Goal: Task Accomplishment & Management: Complete application form

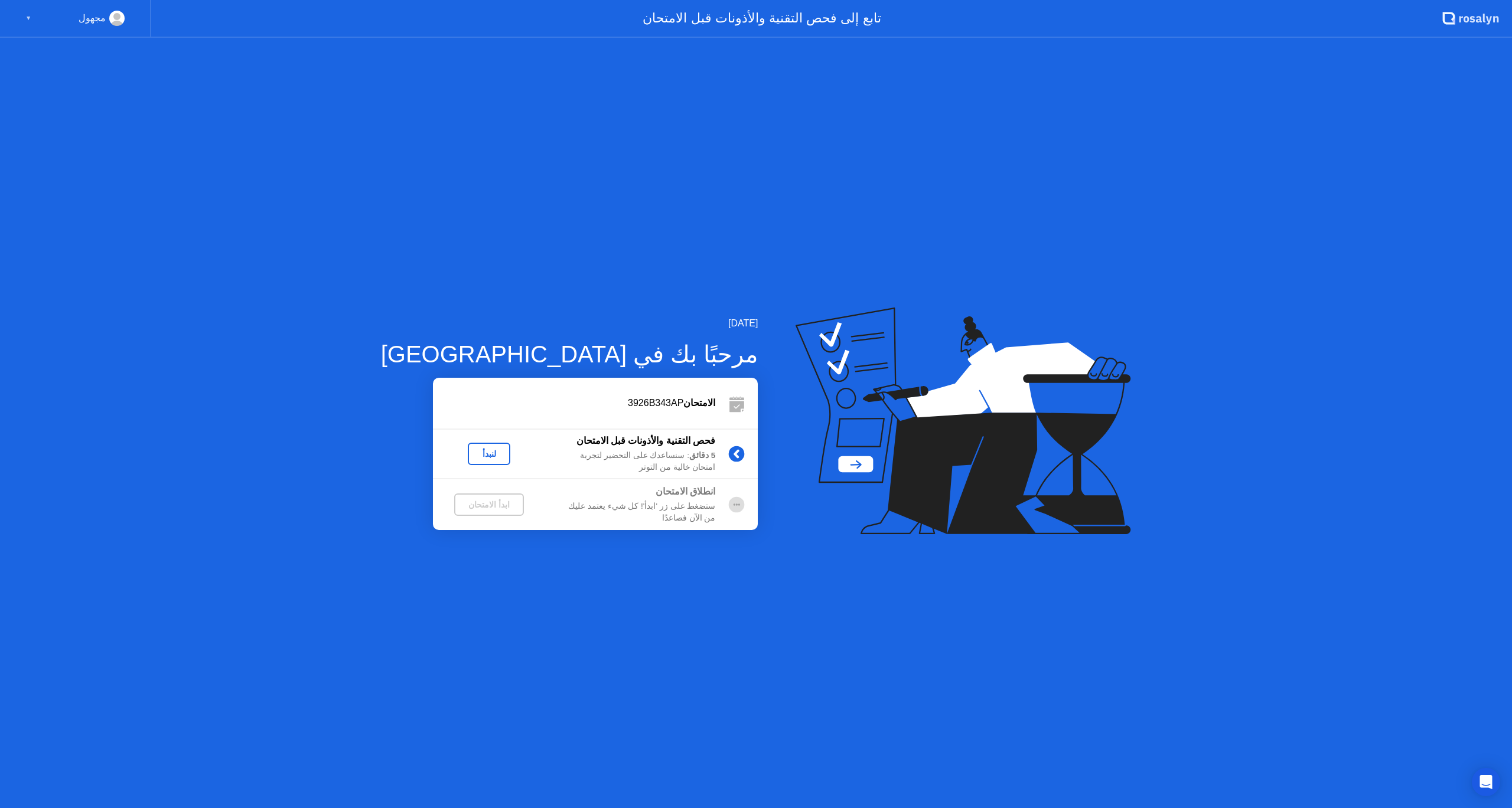
click at [473, 459] on div "لنبدأ" at bounding box center [489, 454] width 33 height 10
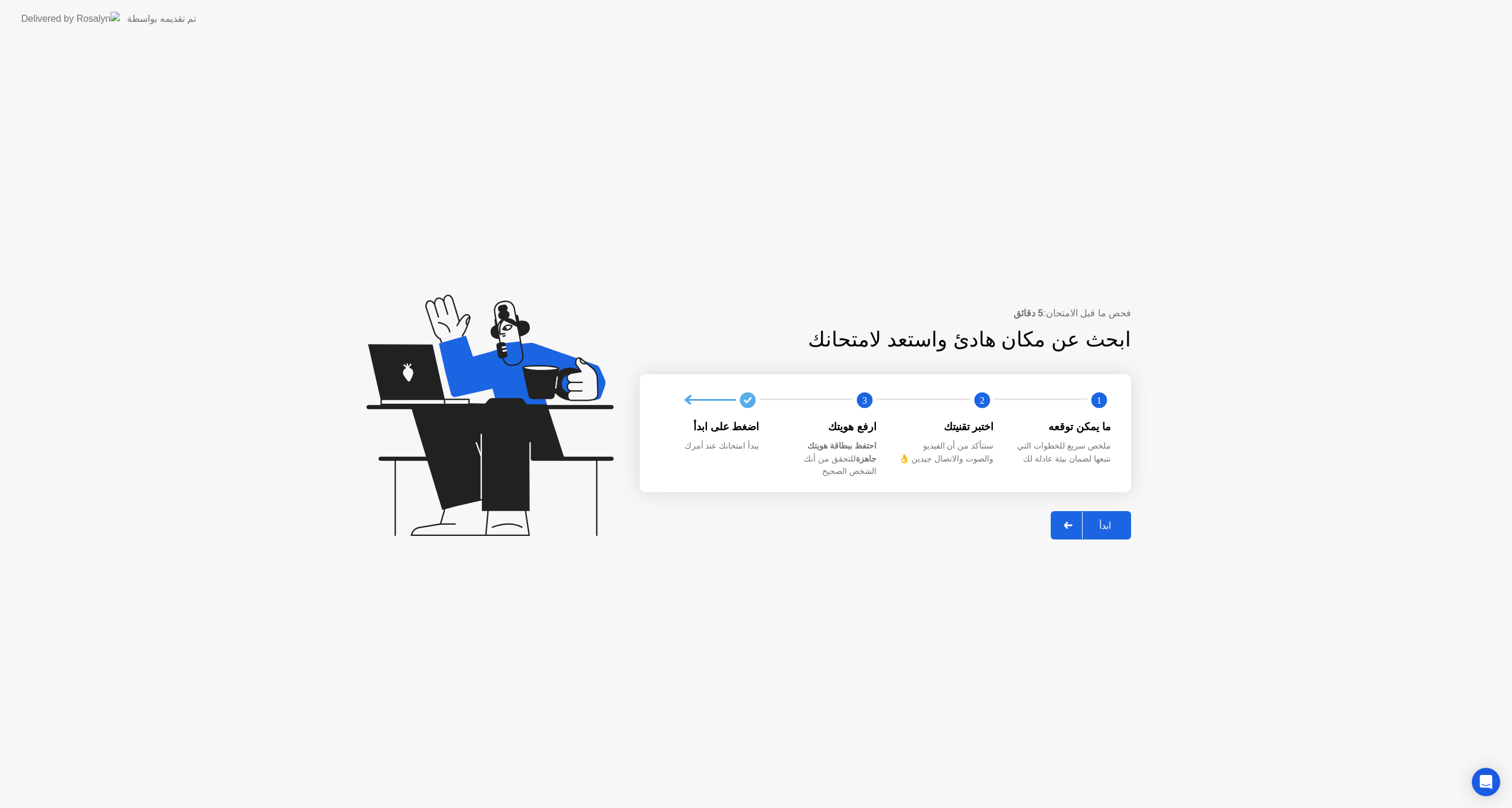
click at [1098, 524] on div "ابدأ" at bounding box center [1105, 526] width 45 height 12
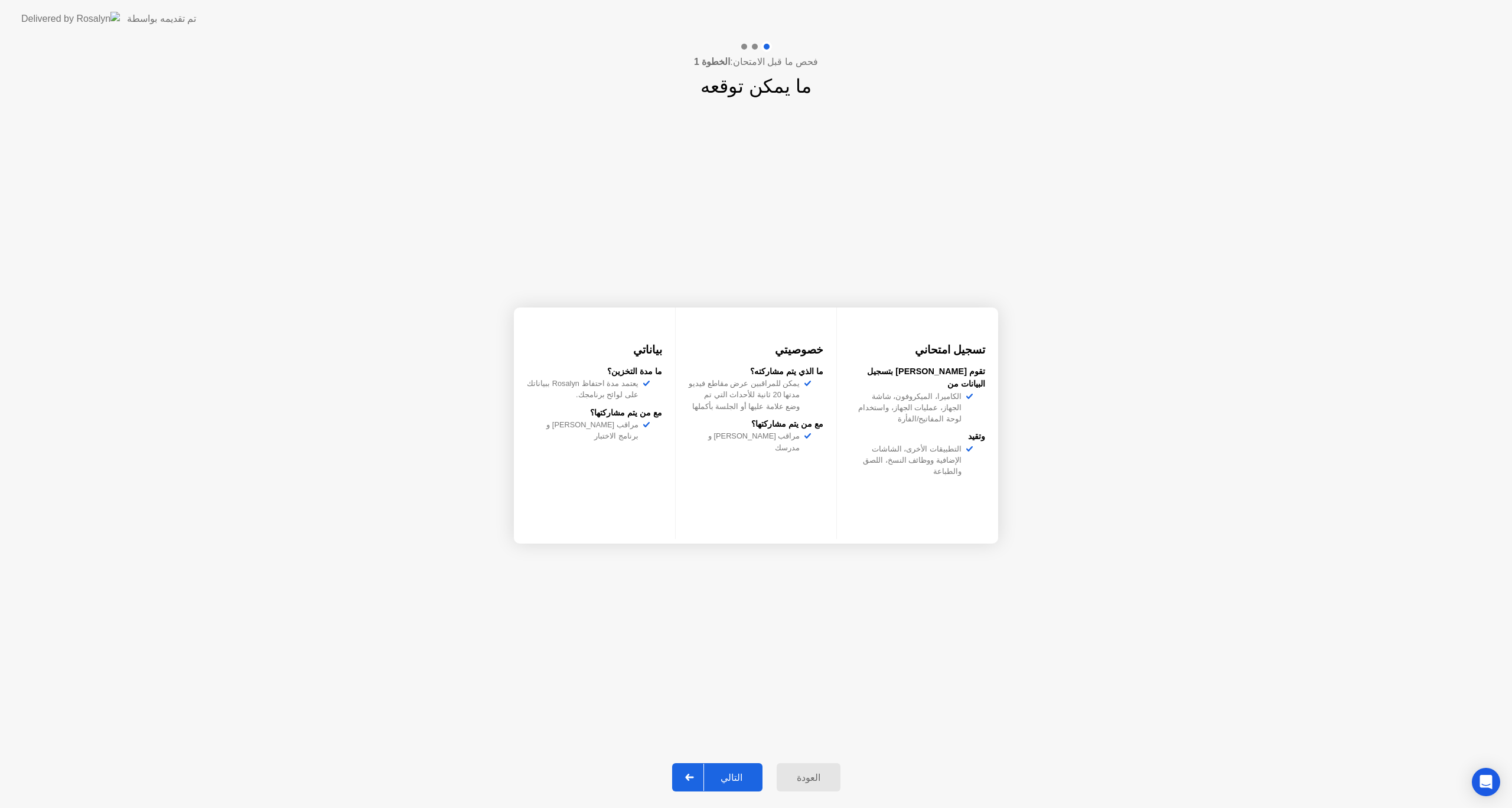
click at [719, 775] on div "التالي" at bounding box center [732, 778] width 55 height 12
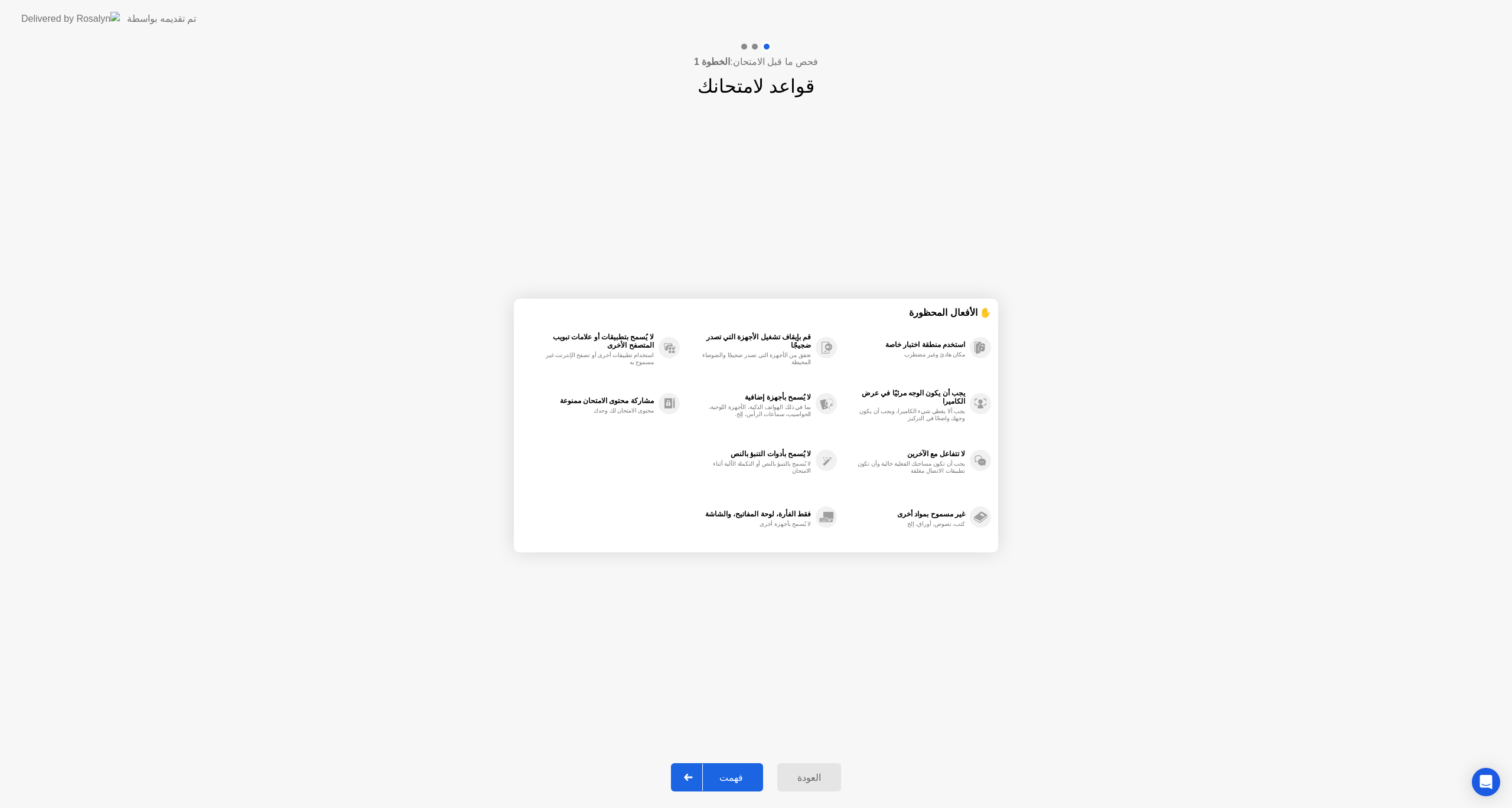
click at [719, 775] on div "فهمت" at bounding box center [731, 778] width 57 height 12
select select "**********"
select select "*******"
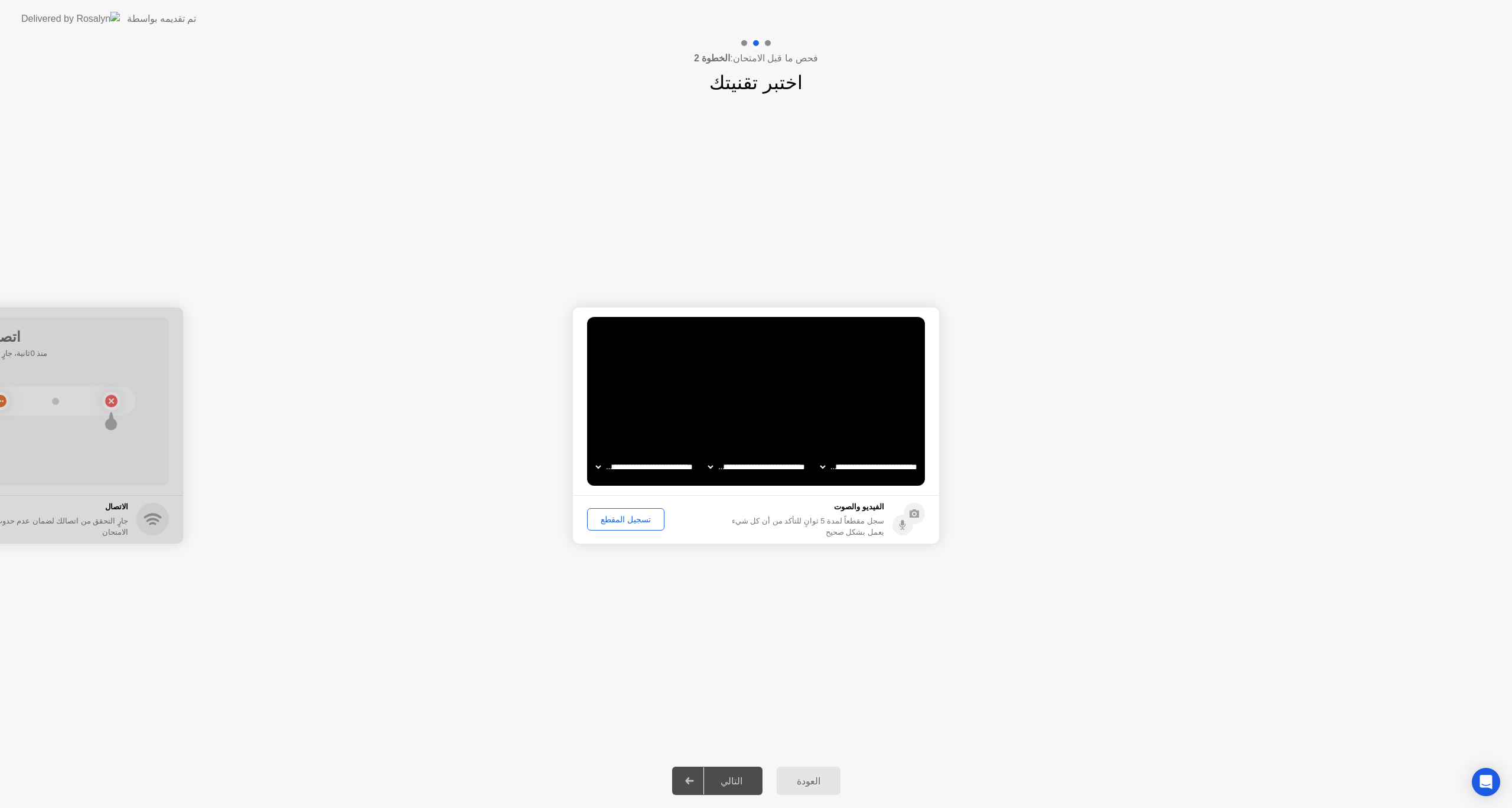
click at [631, 522] on div "تسجيل المقطع" at bounding box center [626, 519] width 69 height 10
click at [692, 516] on div "إعادة تشغيل المقطع" at bounding box center [711, 519] width 88 height 19
click at [719, 508] on button "إعادة تشغيل المقطع" at bounding box center [712, 519] width 96 height 25
drag, startPoint x: 89, startPoint y: 396, endPoint x: 285, endPoint y: 436, distance: 200.0
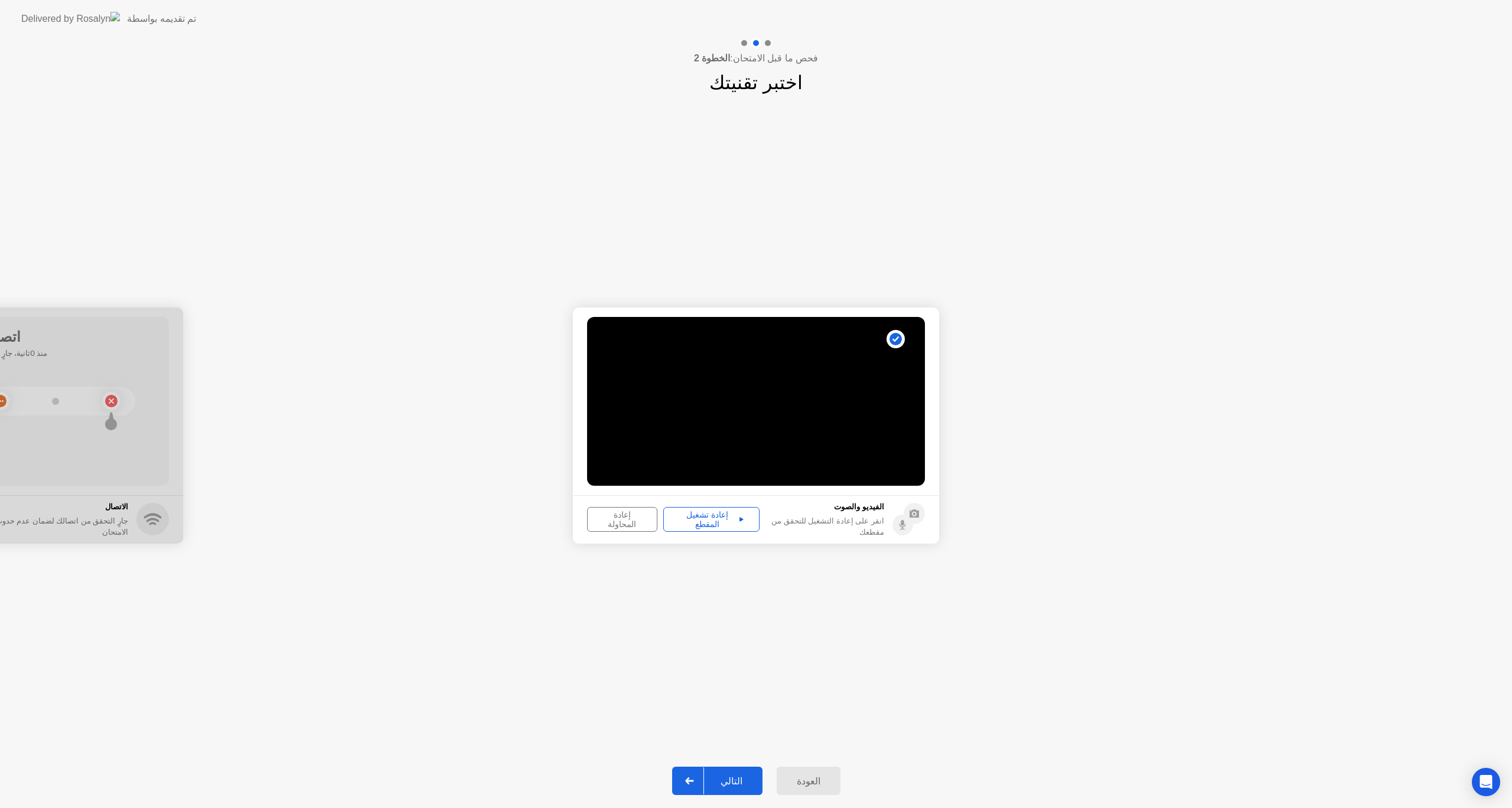
click at [643, 521] on div "إعادة المحاولة" at bounding box center [623, 519] width 62 height 19
click at [641, 521] on div "تسجيل المقطع" at bounding box center [626, 519] width 69 height 10
click at [634, 516] on button "جارٍ التسجيل 1s" at bounding box center [625, 519] width 76 height 22
click at [740, 515] on div "إعادة تشغيل المقطع" at bounding box center [711, 519] width 88 height 19
click at [710, 780] on button "التالي" at bounding box center [718, 781] width 91 height 28
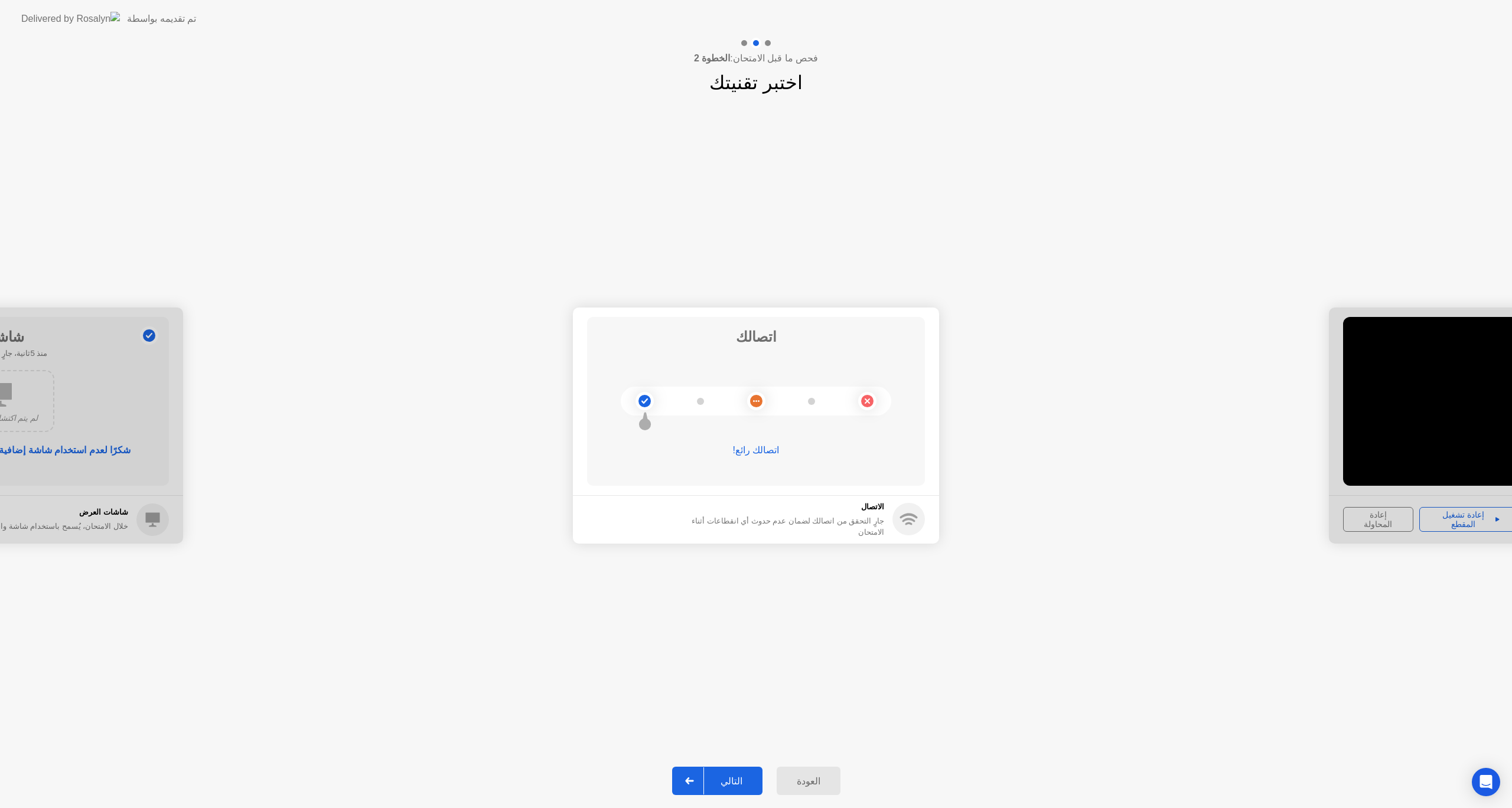
click at [715, 779] on div "التالي" at bounding box center [732, 781] width 55 height 12
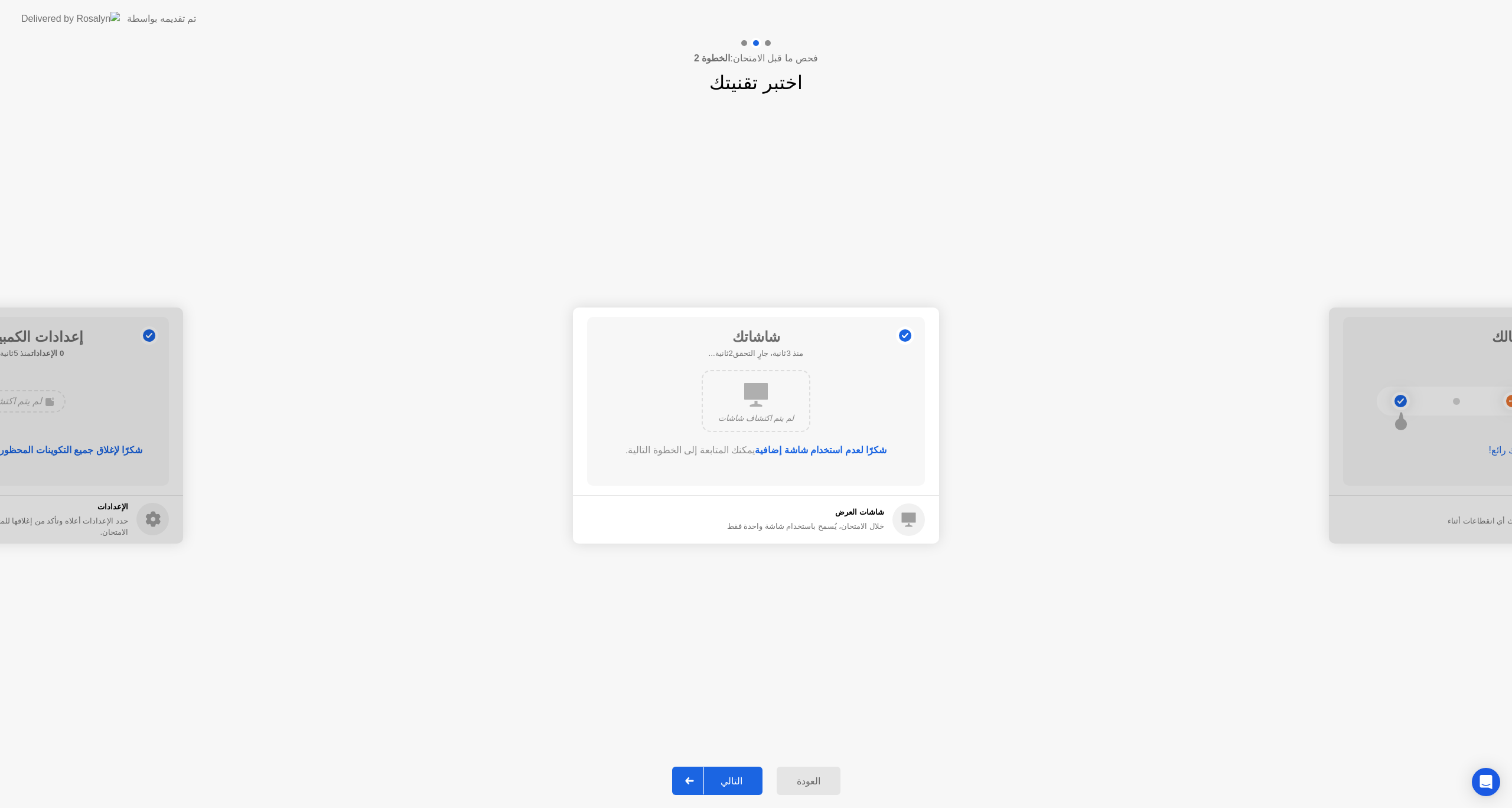
click at [715, 779] on div "التالي" at bounding box center [732, 781] width 55 height 12
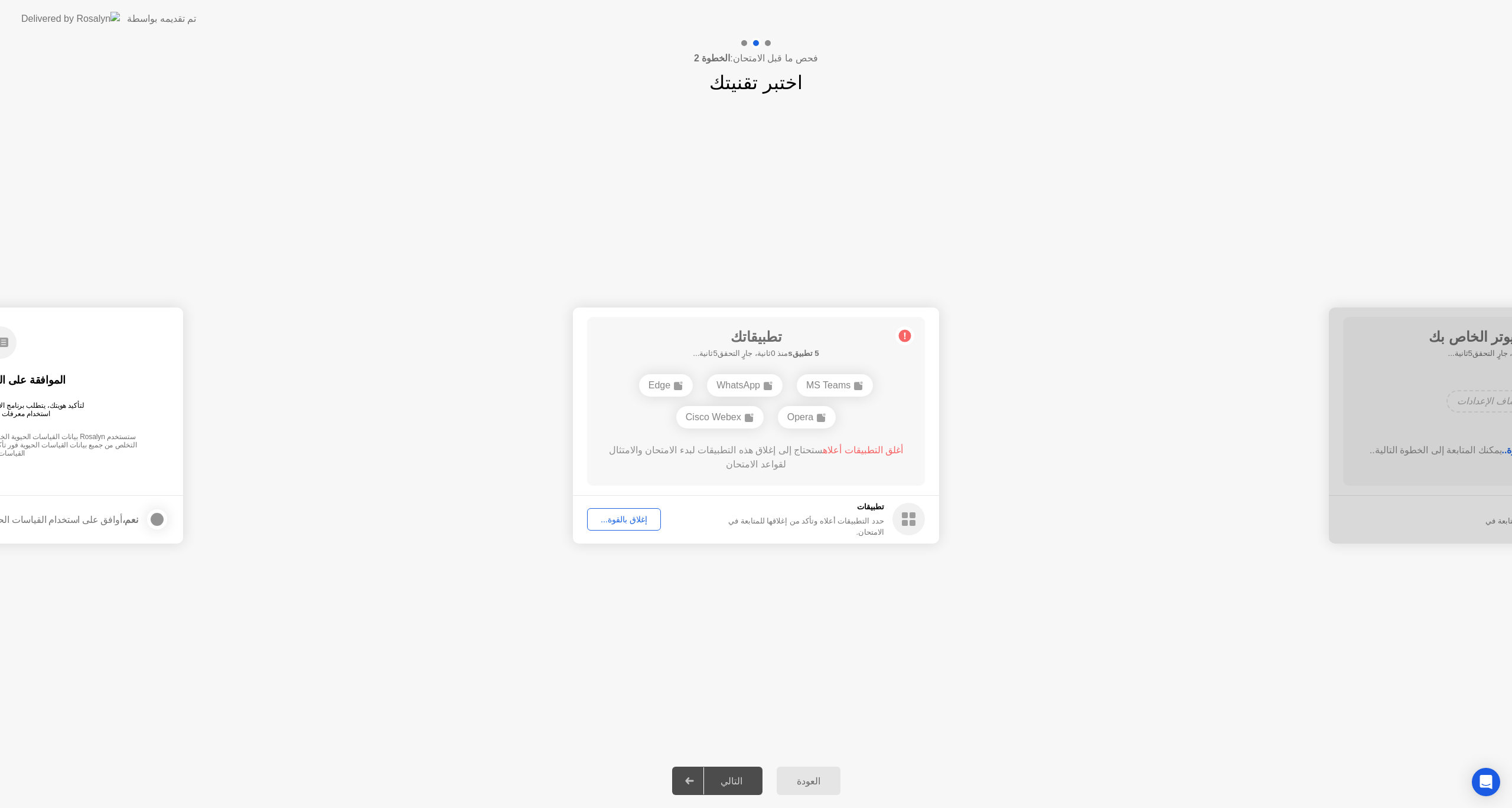
click at [715, 779] on div "التالي" at bounding box center [732, 781] width 55 height 12
click at [617, 524] on div "إغلاق بالقوة..." at bounding box center [625, 519] width 66 height 10
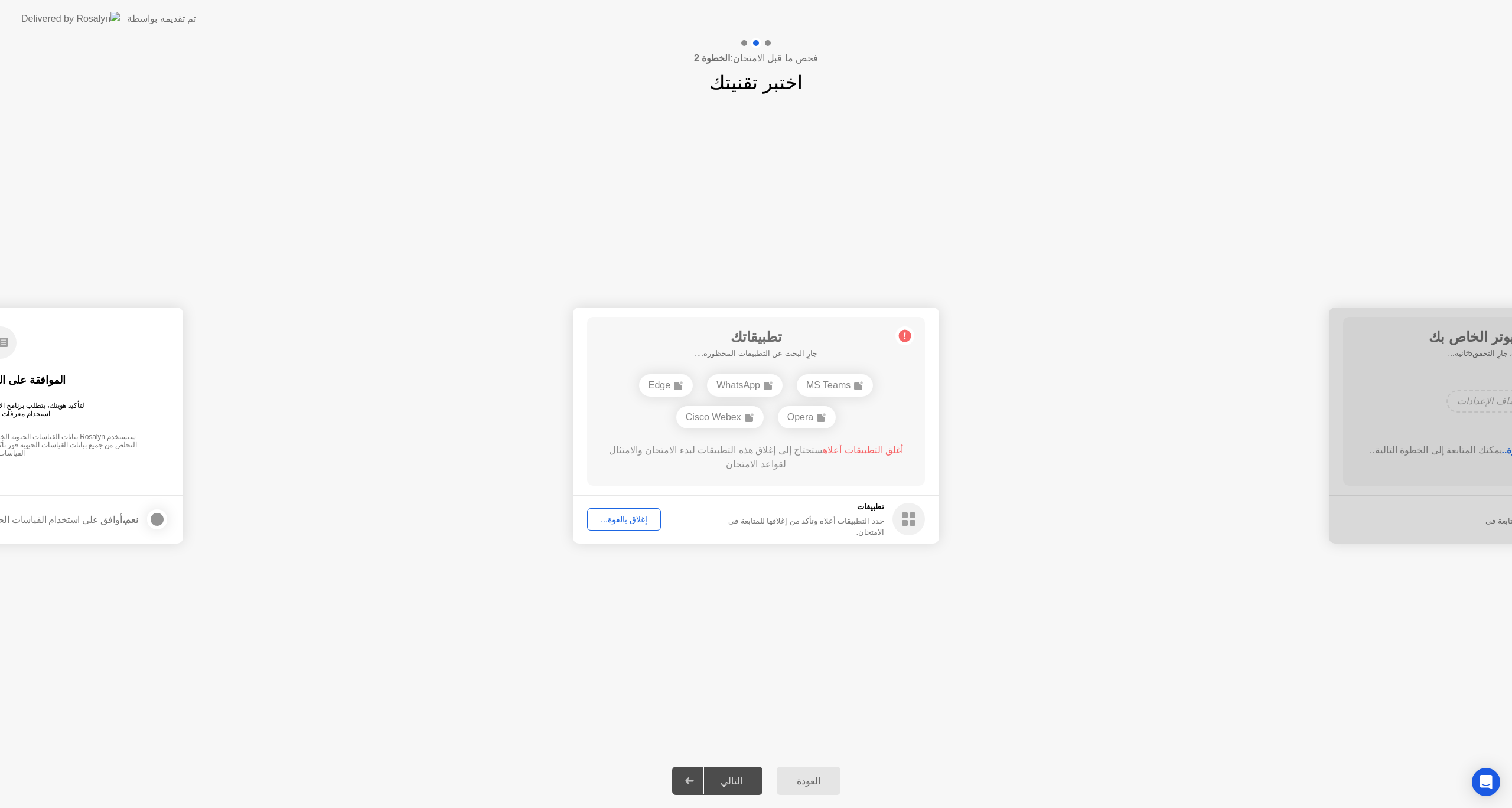
click at [704, 774] on div at bounding box center [690, 780] width 28 height 28
click at [627, 506] on footer "تطبيقات حدد التطبيقات أعلاه وتأكد من إغلاقها للمتابعة في الامتحان. إغلاق بالقوة…" at bounding box center [756, 519] width 366 height 49
click at [625, 523] on div "إغلاق بالقوة..." at bounding box center [625, 519] width 66 height 10
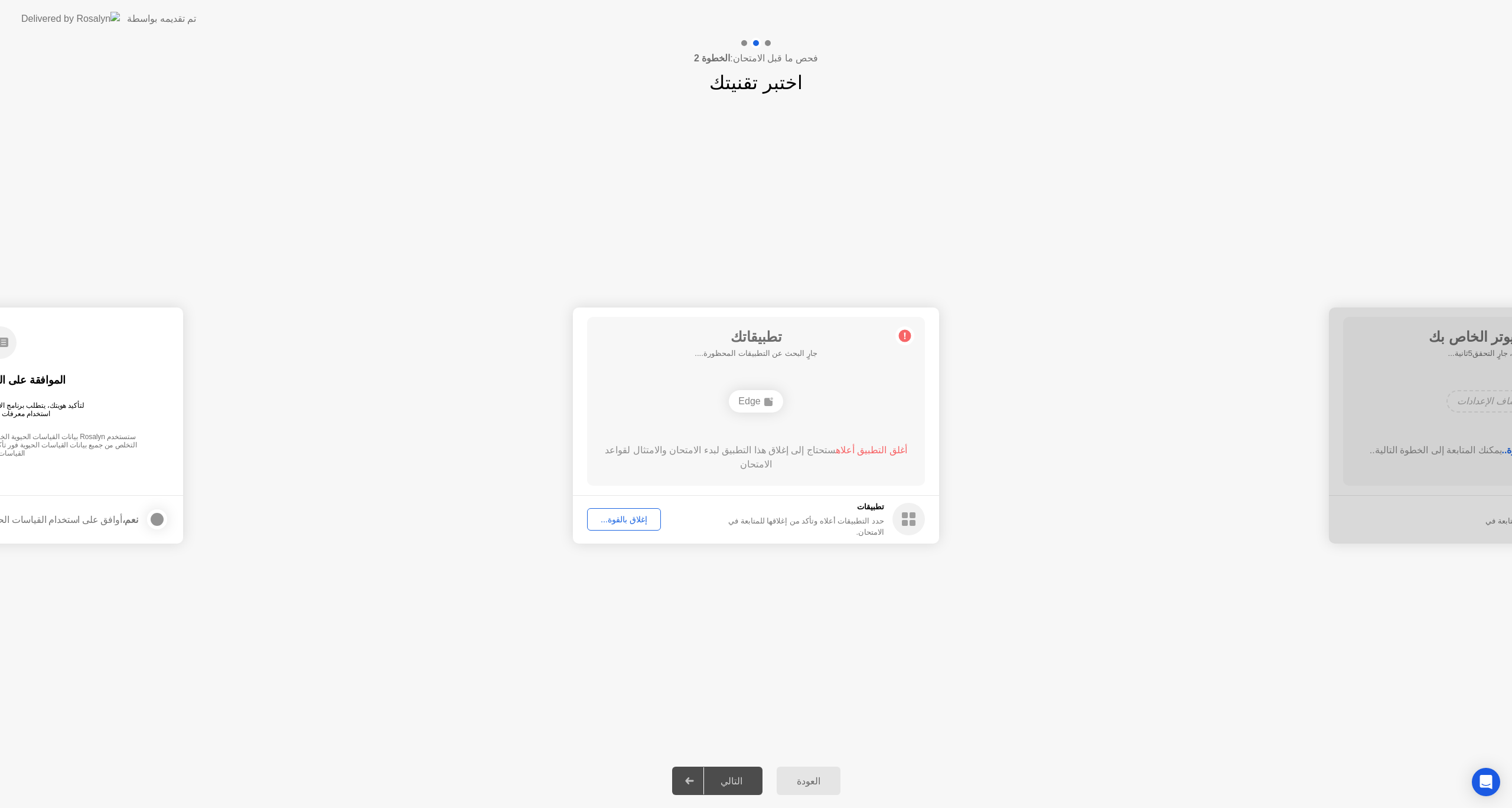
click at [716, 782] on div "التالي" at bounding box center [732, 781] width 55 height 12
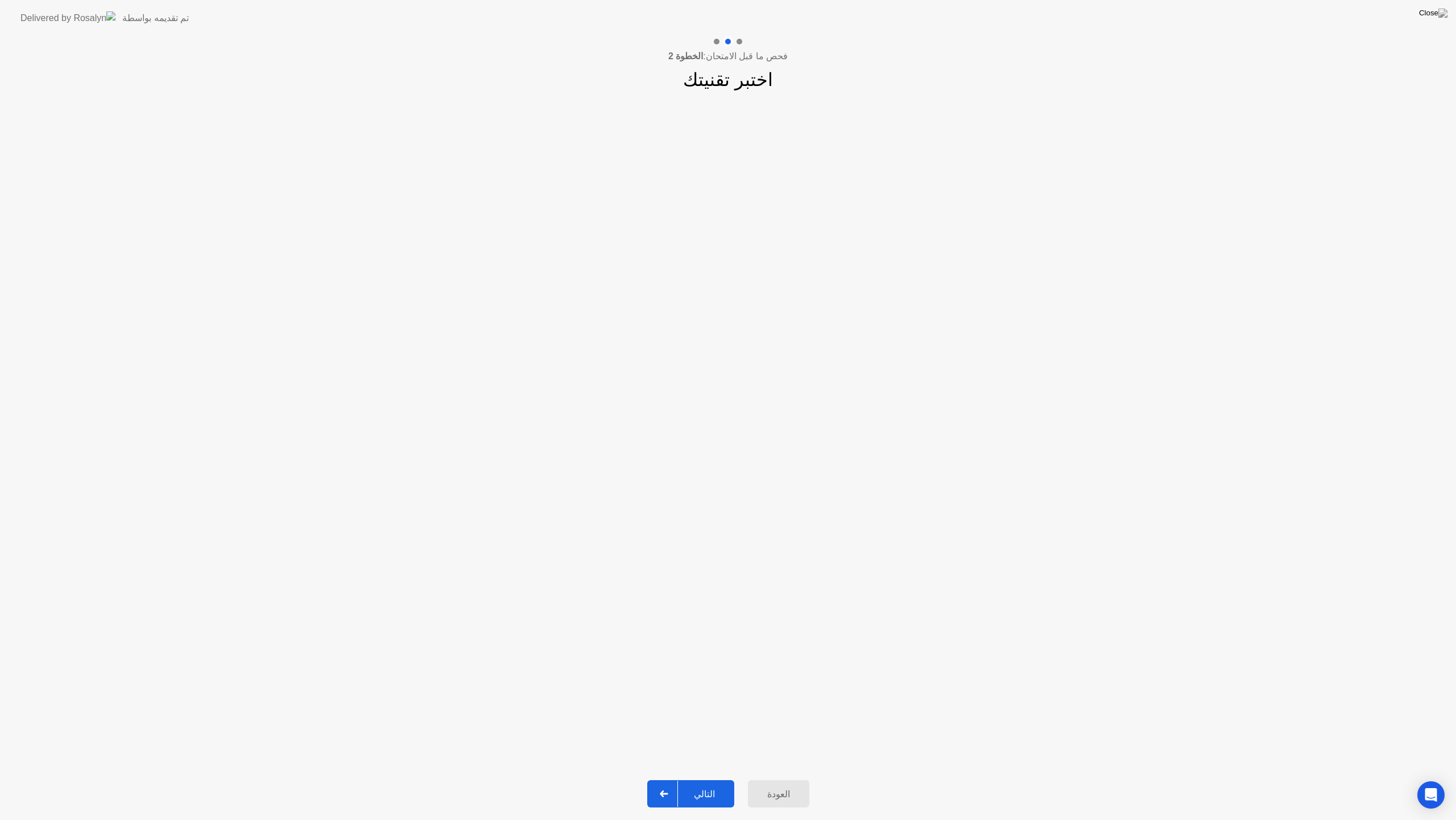
click at [673, 779] on div at bounding box center [665, 793] width 27 height 27
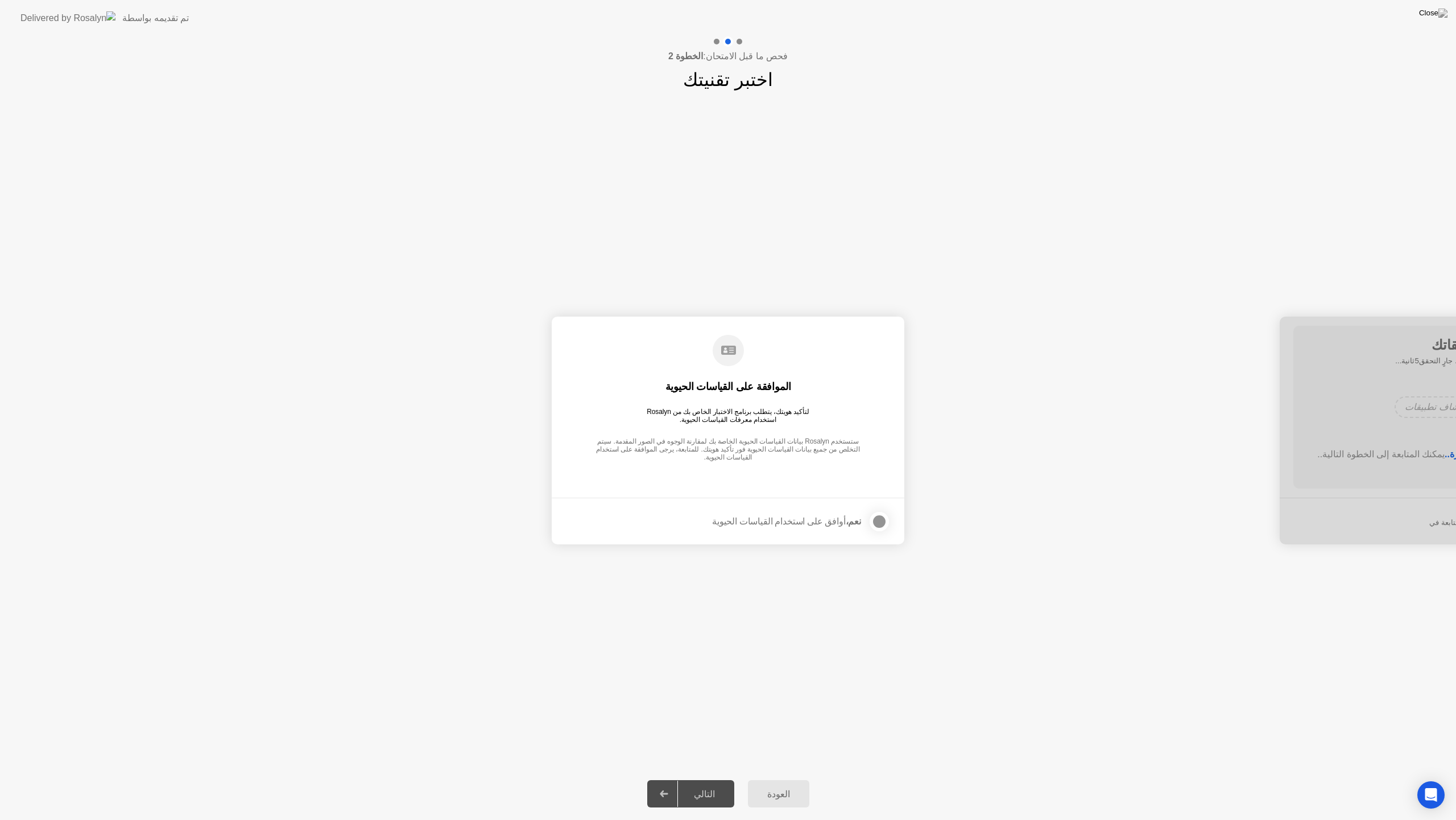
click at [687, 779] on div "التالي" at bounding box center [705, 793] width 53 height 11
drag, startPoint x: 804, startPoint y: 524, endPoint x: 828, endPoint y: 520, distance: 24.3
click at [808, 523] on div "نعم، أوافق على استخدام القياسات الحيوية" at bounding box center [787, 520] width 149 height 11
click at [886, 520] on div at bounding box center [879, 521] width 14 height 14
click at [694, 779] on div "التالي" at bounding box center [705, 793] width 53 height 11
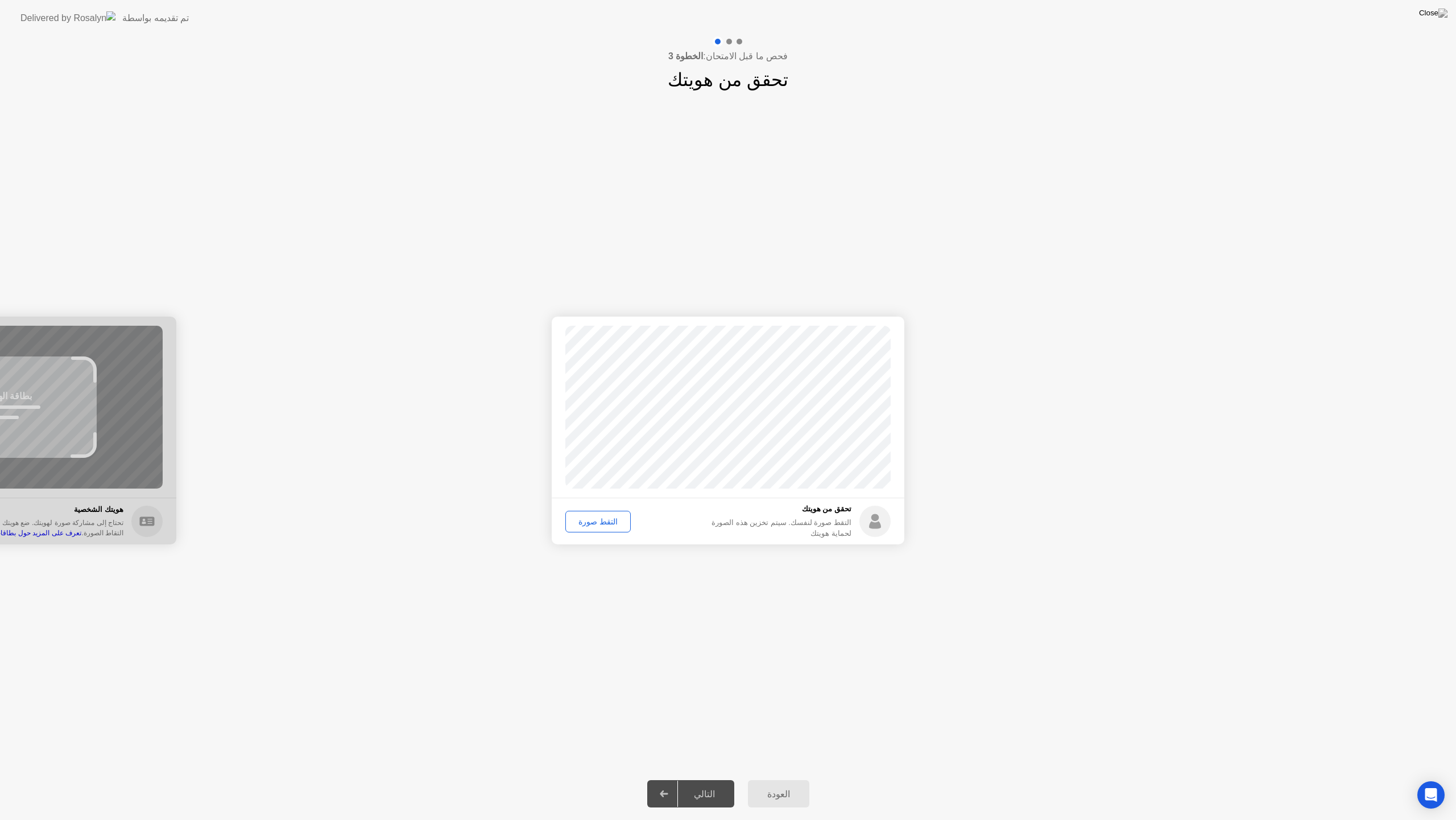
click at [596, 522] on div "التقط صورة" at bounding box center [598, 521] width 57 height 9
click at [575, 523] on div "إعادة الالتقاط" at bounding box center [601, 521] width 62 height 9
click at [589, 520] on div "التقط صورة" at bounding box center [598, 521] width 57 height 9
click at [721, 779] on button "التالي" at bounding box center [691, 793] width 87 height 27
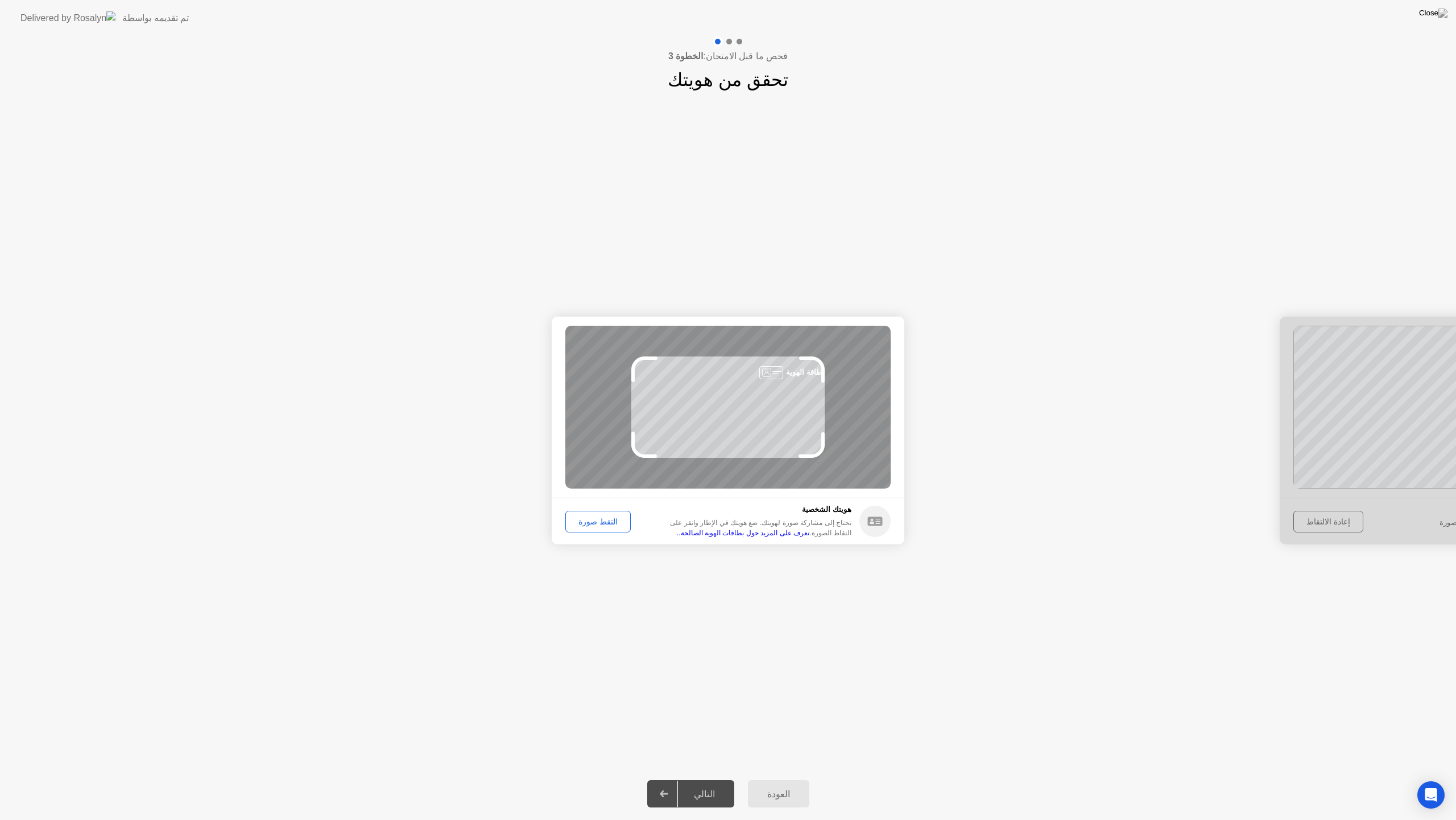
click at [710, 407] on div "بطاقة الهوية" at bounding box center [728, 407] width 325 height 163
click at [613, 518] on div "التقط صورة" at bounding box center [598, 521] width 57 height 9
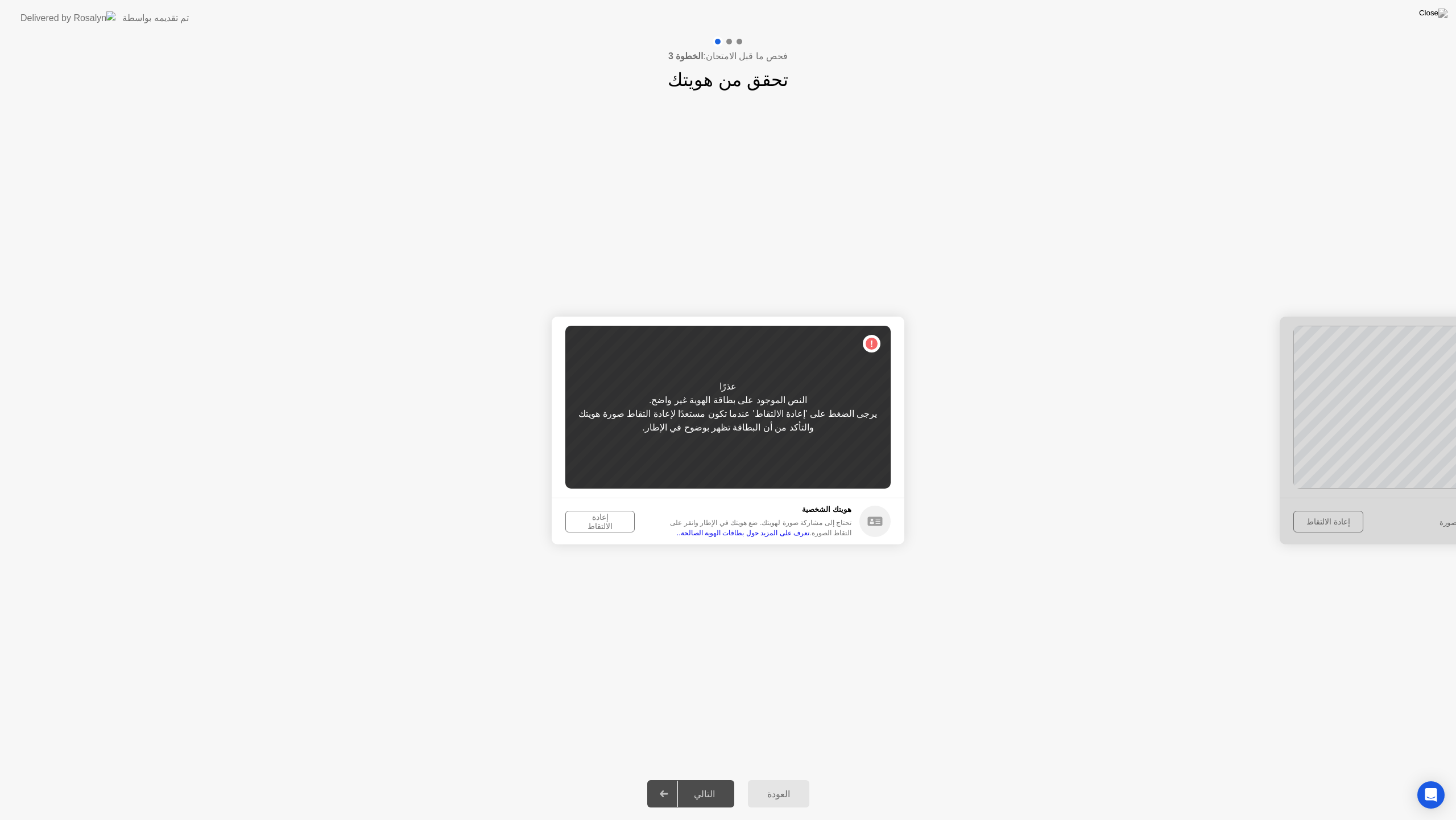
click at [607, 522] on div "إعادة الالتقاط" at bounding box center [601, 520] width 62 height 18
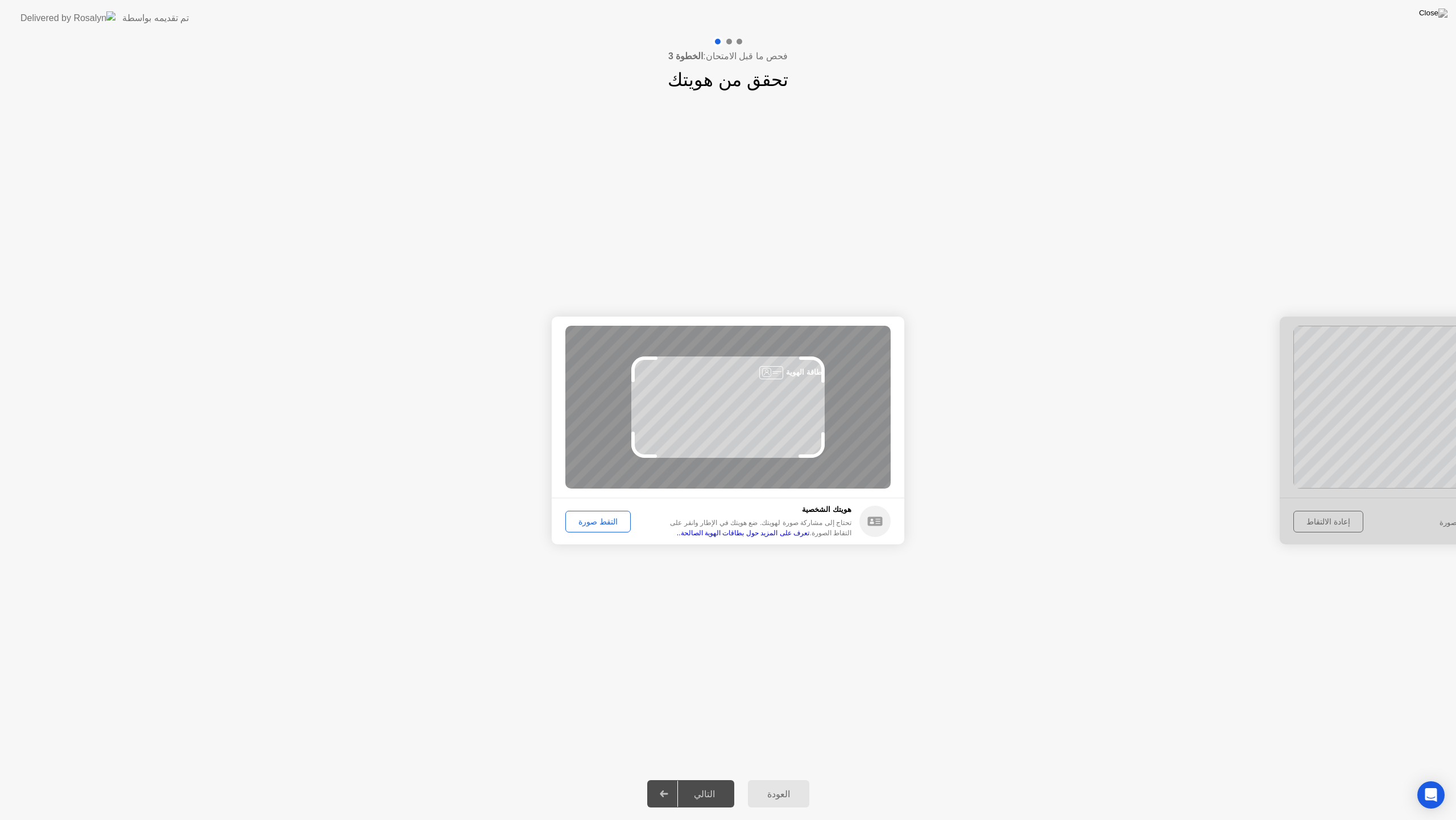
click at [609, 527] on button "التقط صورة" at bounding box center [598, 520] width 65 height 21
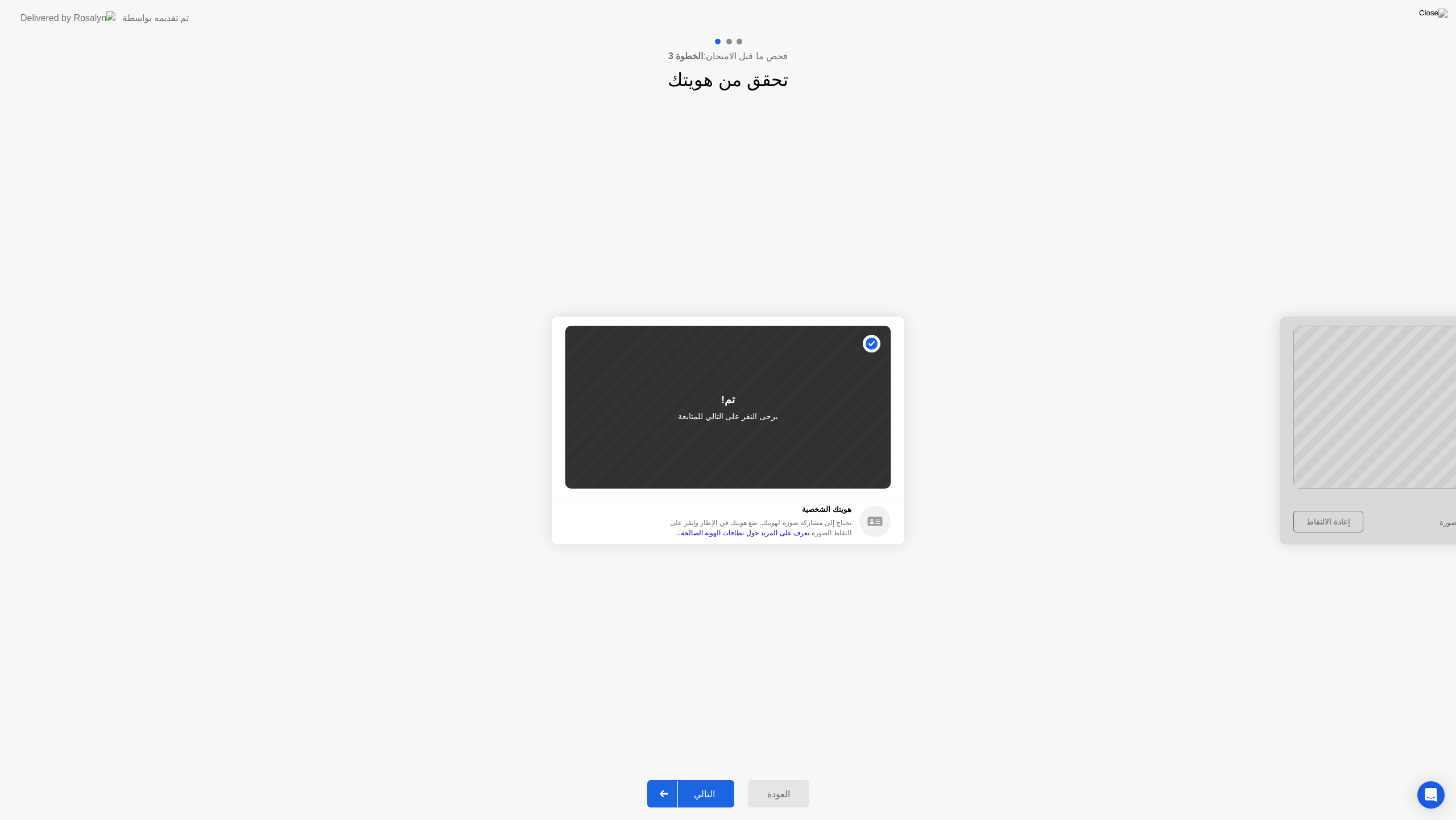
click at [706, 779] on button "التالي" at bounding box center [691, 793] width 87 height 27
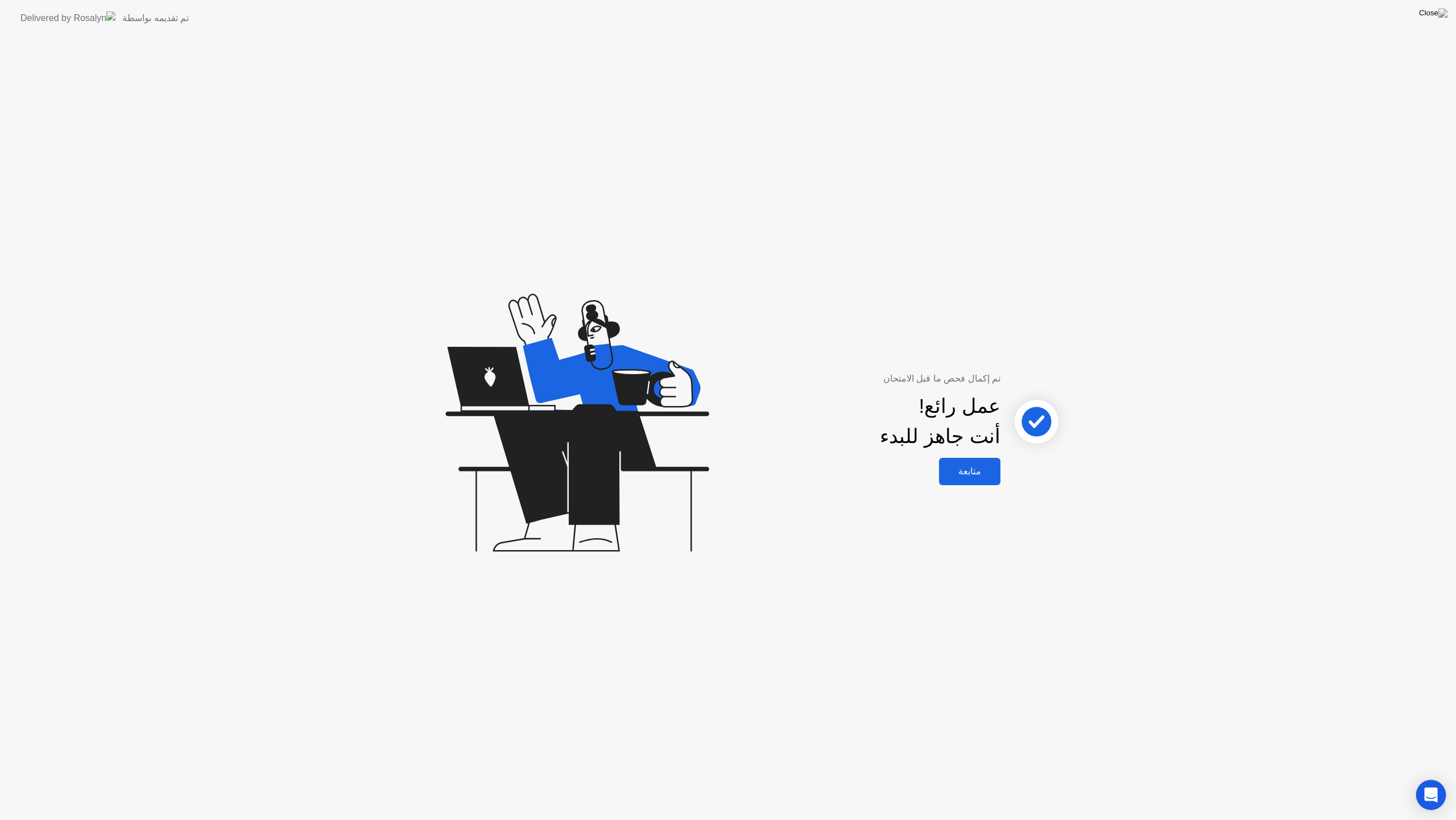
click at [1423, 779] on div "Open Intercom Messenger" at bounding box center [1431, 794] width 30 height 30
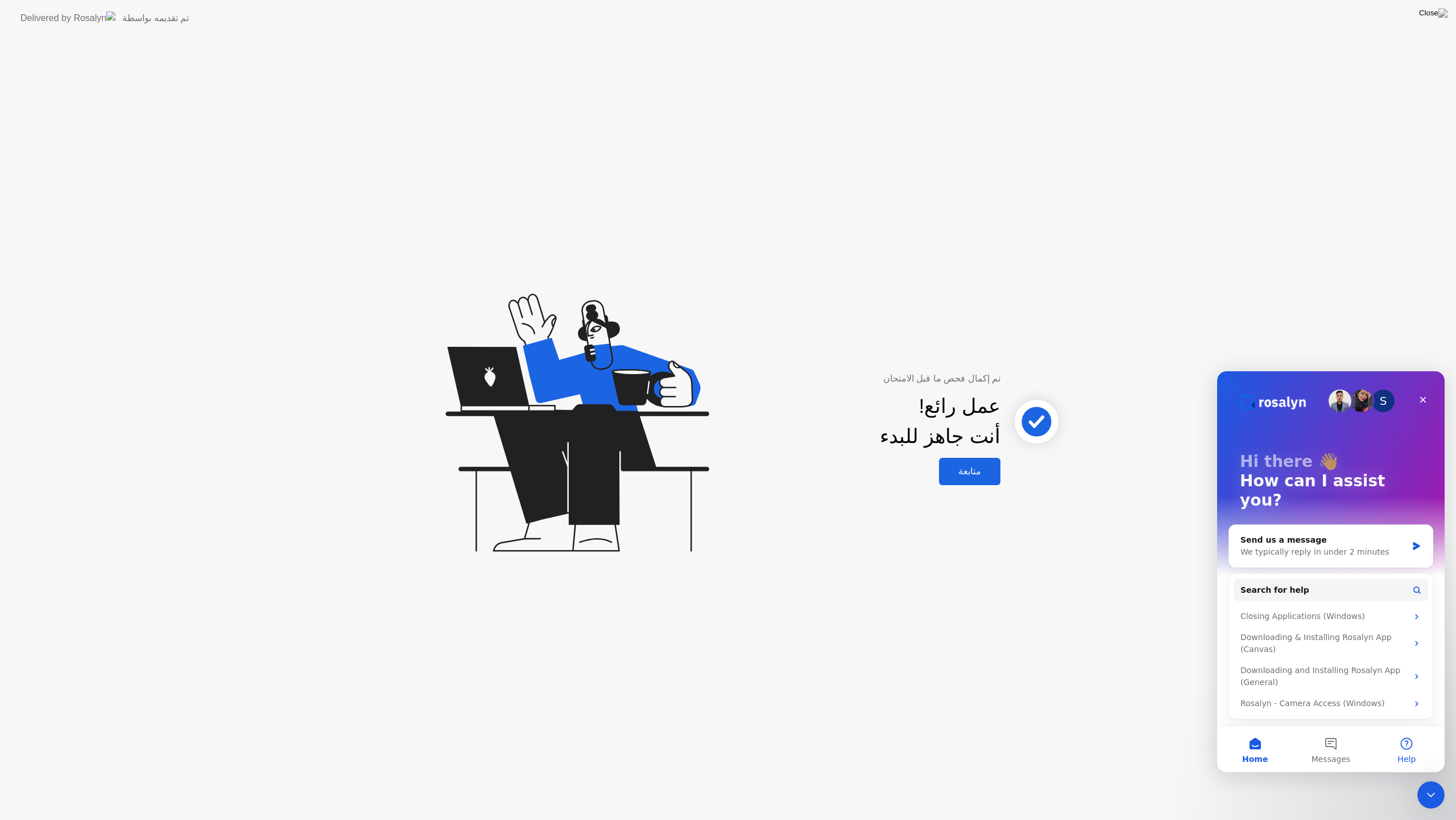
click at [1398, 746] on button "Help" at bounding box center [1407, 748] width 75 height 45
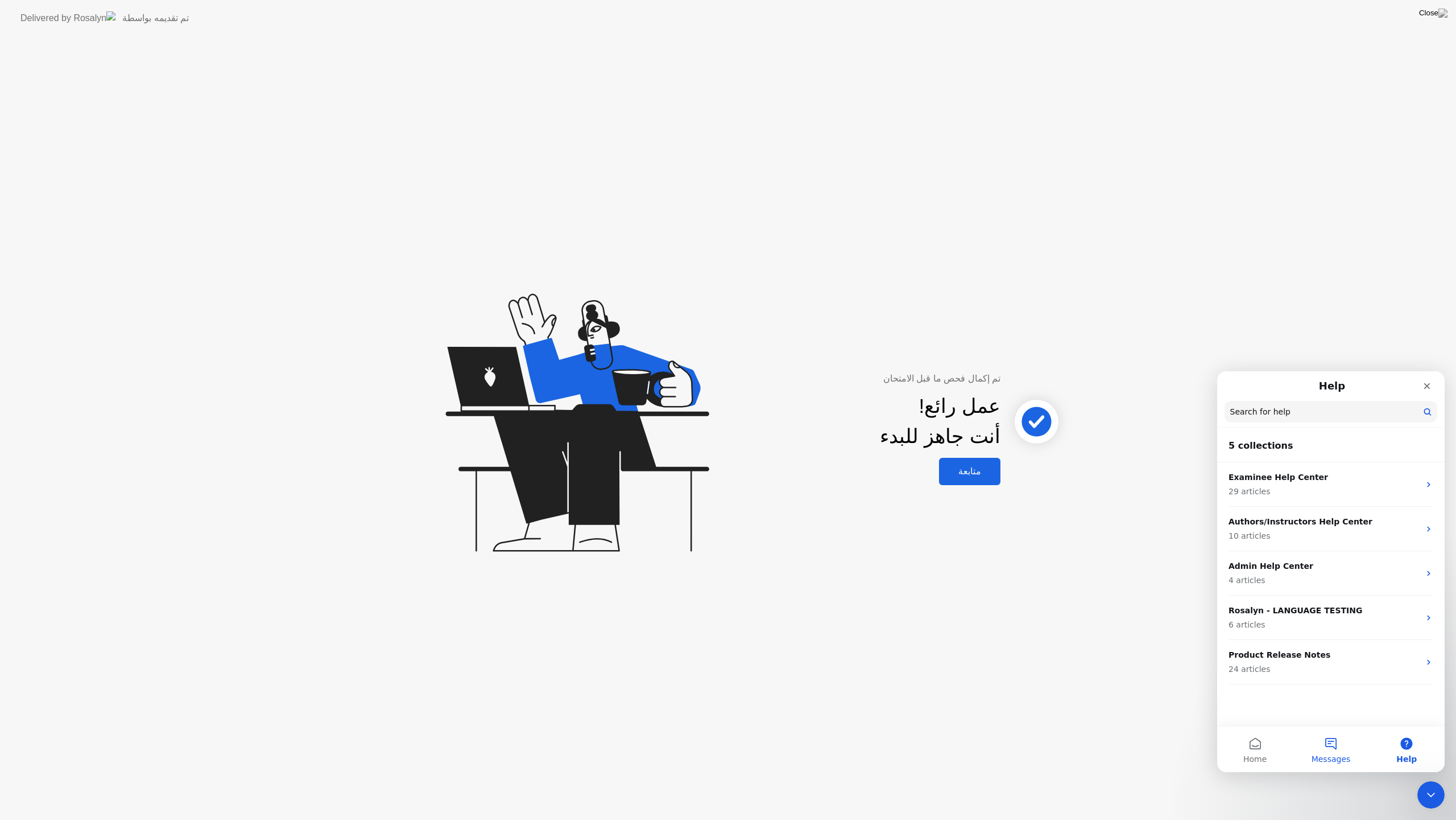
click at [1322, 744] on button "Messages" at bounding box center [1330, 748] width 75 height 45
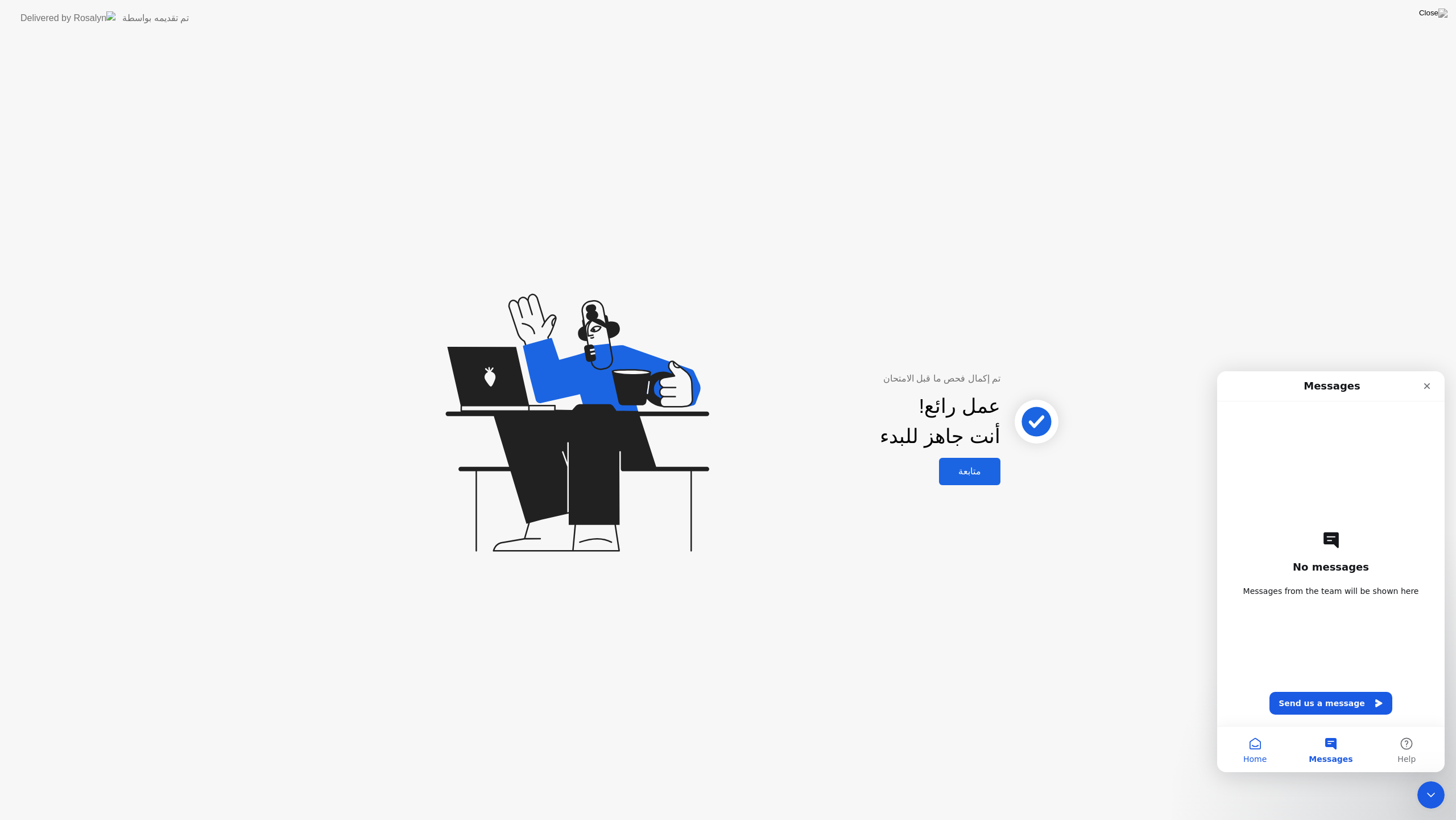
click at [1258, 752] on button "Home" at bounding box center [1255, 748] width 75 height 45
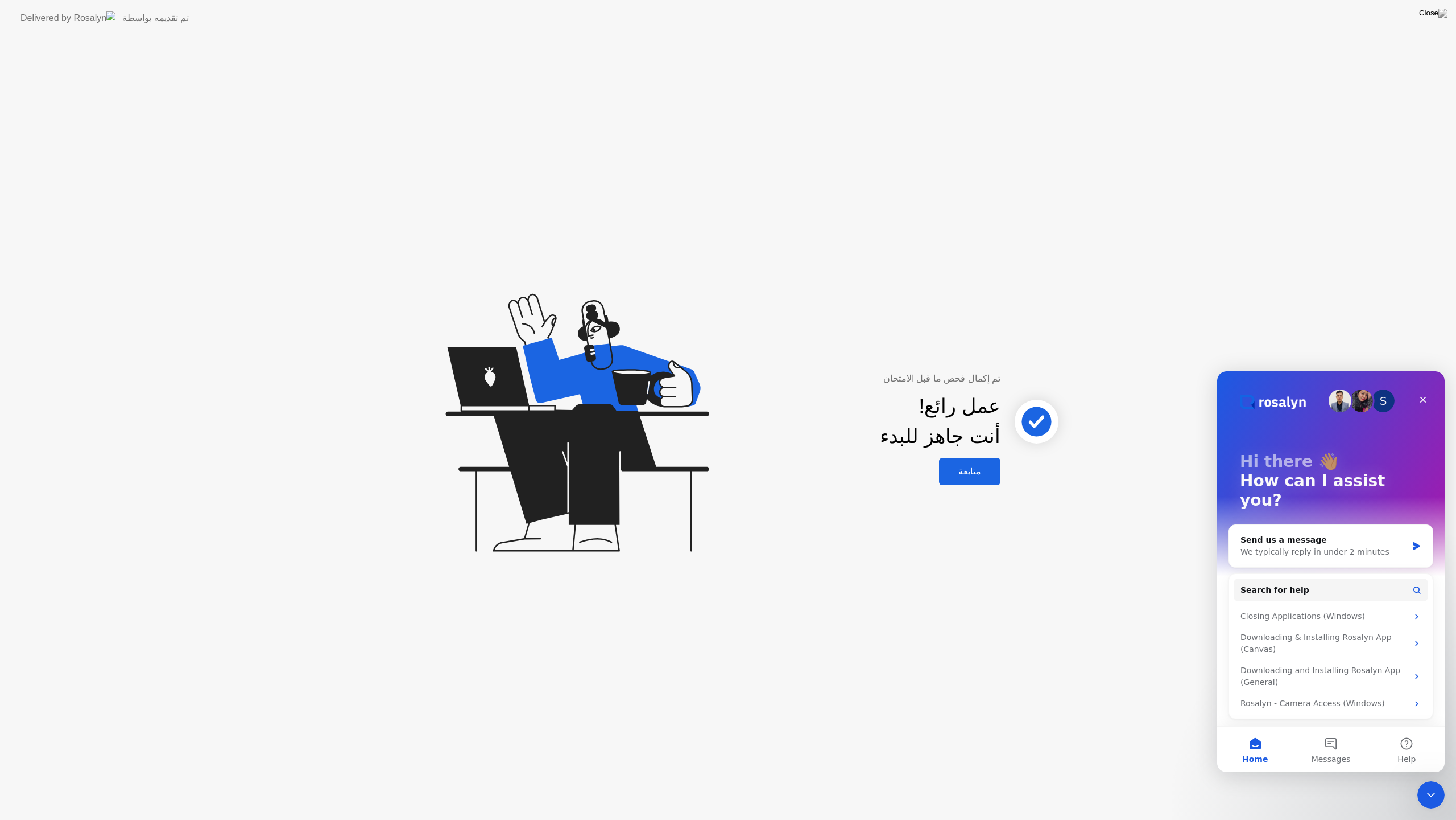
click at [1108, 746] on div "تم إكمال فحص ما قبل الامتحان عمل رائع! أنت جاهز للبدء متابعة" at bounding box center [728, 428] width 1456 height 783
drag, startPoint x: 1446, startPoint y: 791, endPoint x: 20, endPoint y: 16, distance: 1623.0
click at [1446, 779] on div "تم إكمال فحص ما قبل الامتحان عمل رائع! أنت جاهز للبدء متابعة" at bounding box center [728, 428] width 1456 height 783
click at [1435, 779] on icon "Close Intercom Messenger" at bounding box center [1431, 794] width 14 height 14
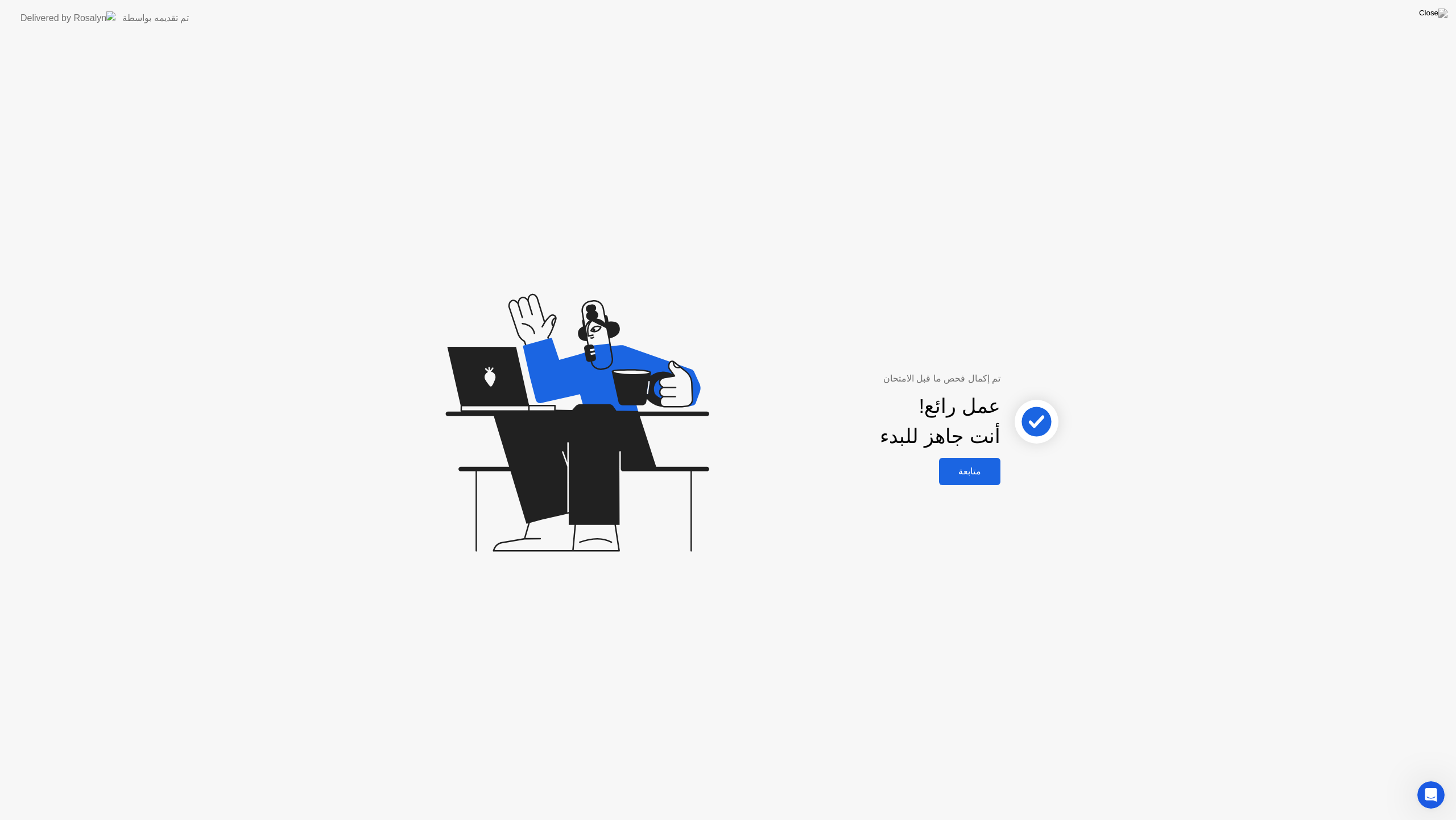
click at [977, 466] on div "متابعة" at bounding box center [970, 471] width 55 height 11
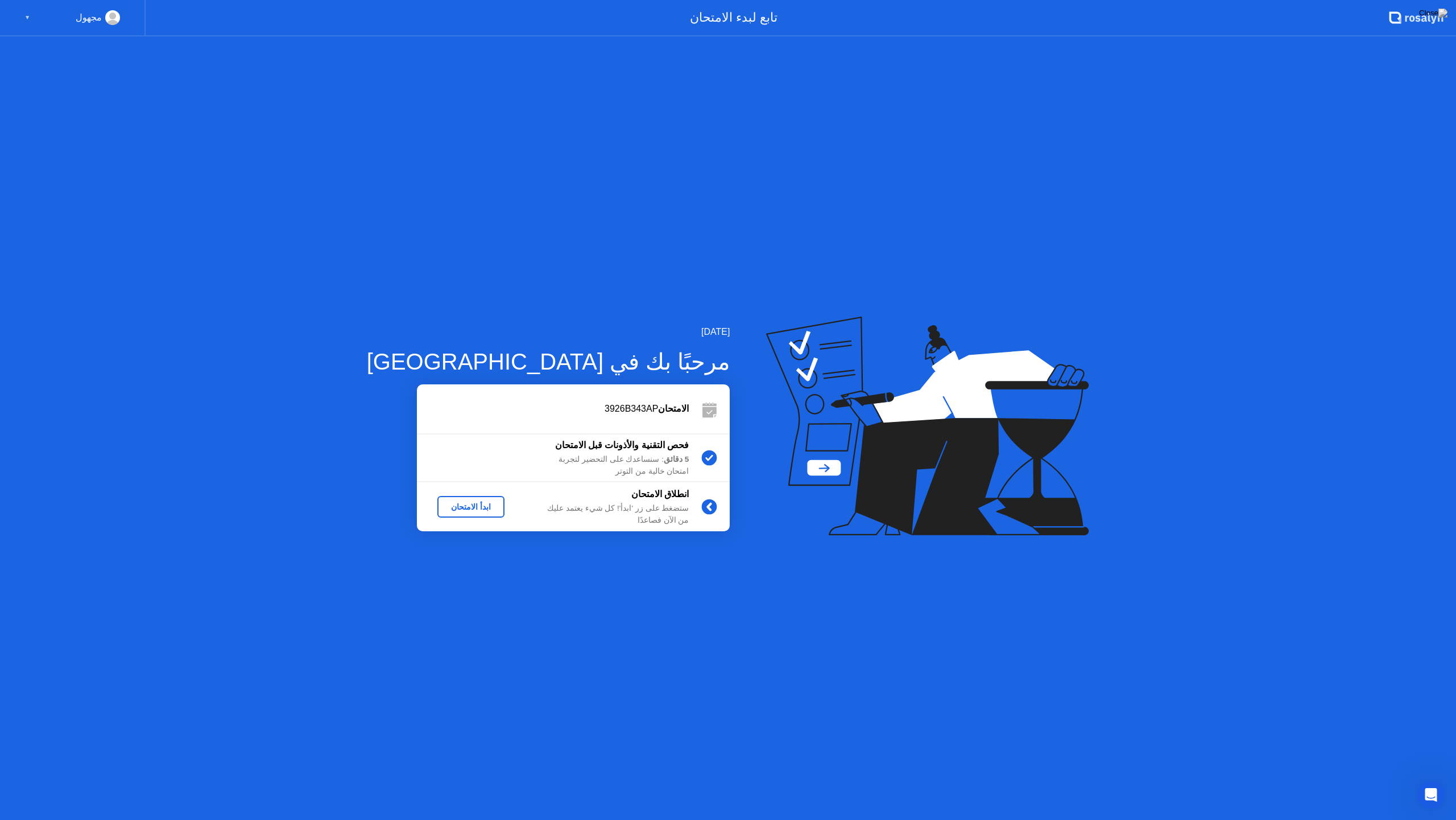
click at [452, 502] on div "ابدأ الامتحان" at bounding box center [471, 507] width 58 height 9
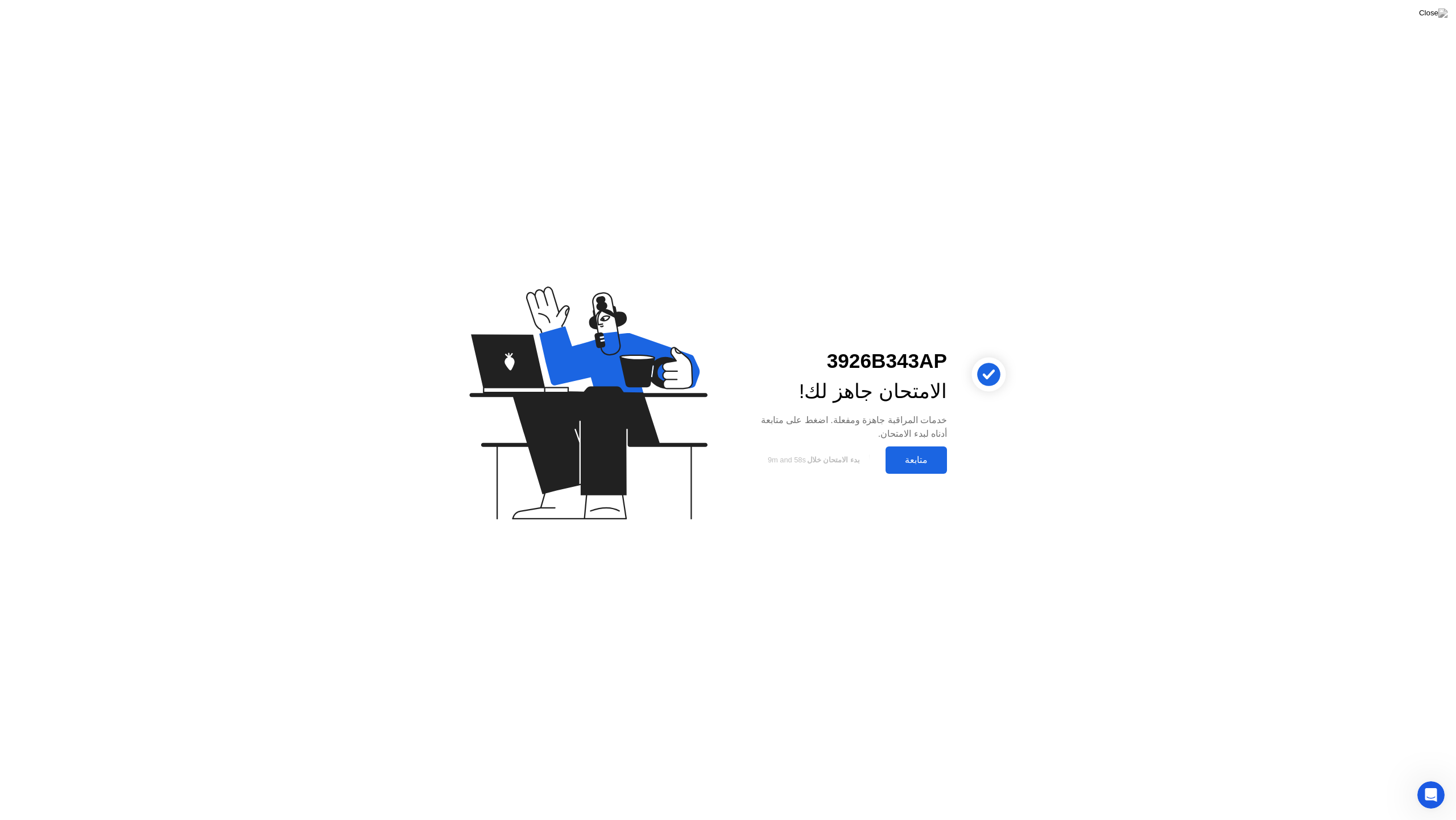
click at [920, 448] on button "متابعة" at bounding box center [916, 460] width 62 height 27
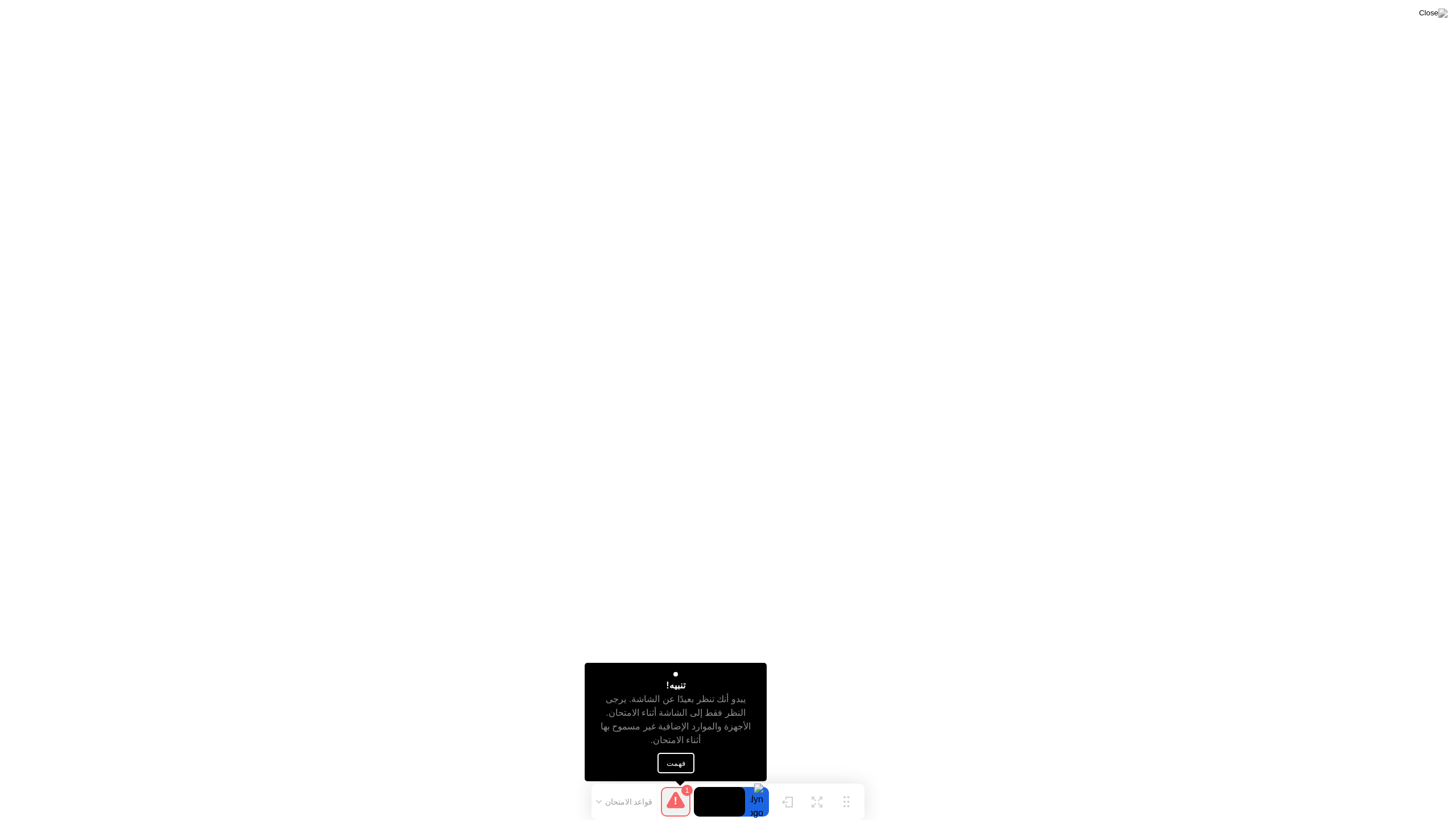
click at [692, 757] on button "فهمت" at bounding box center [676, 763] width 37 height 21
